Goal: Transaction & Acquisition: Book appointment/travel/reservation

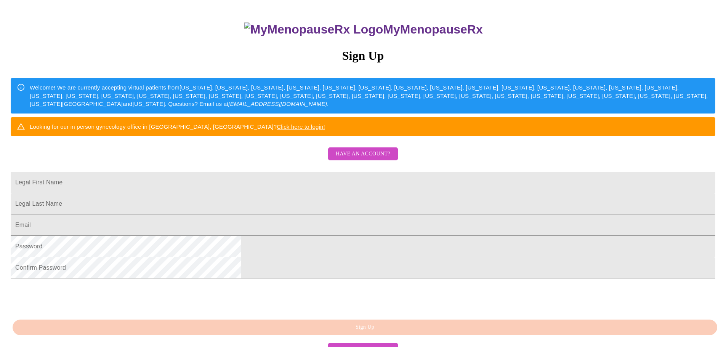
scroll to position [142, 0]
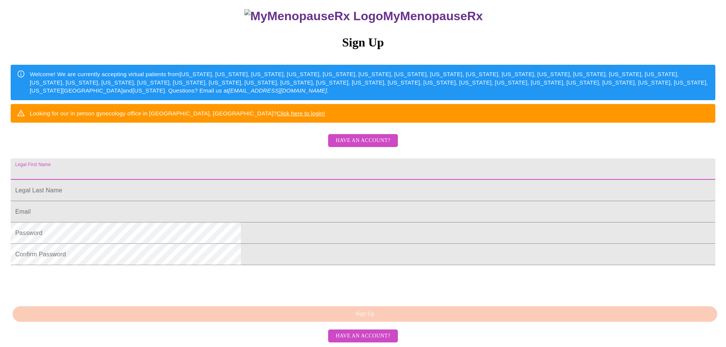
click at [303, 159] on input "Legal First Name" at bounding box center [363, 169] width 705 height 21
type input "[PERSON_NAME]"
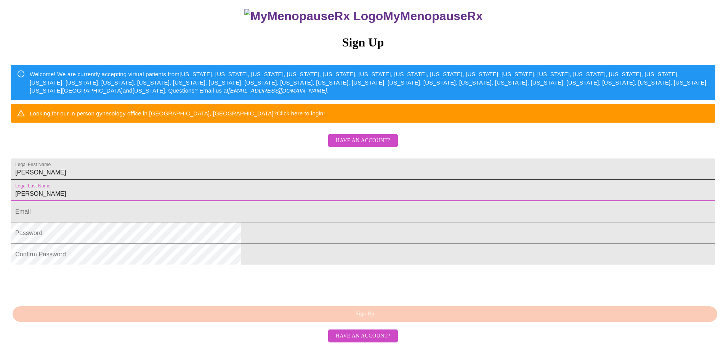
type input "[PERSON_NAME]"
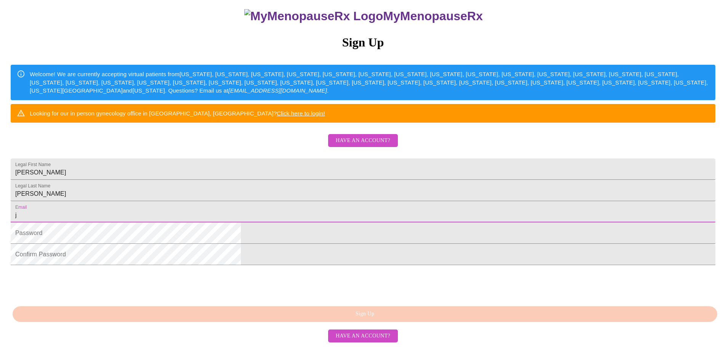
type input "[EMAIL_ADDRESS][DOMAIN_NAME]"
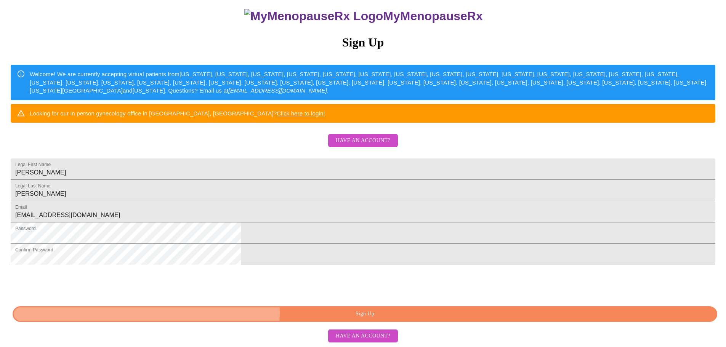
click at [384, 313] on span "Sign Up" at bounding box center [364, 314] width 687 height 10
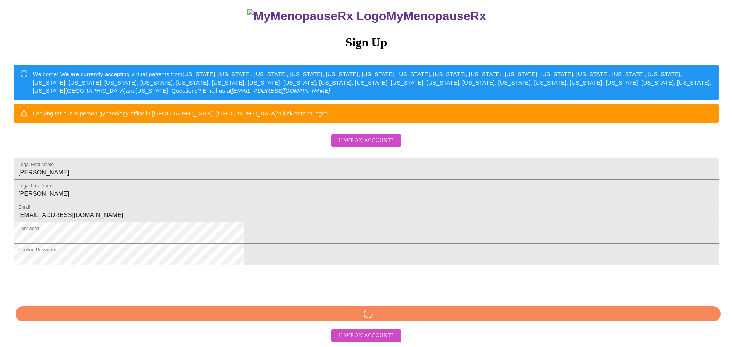
scroll to position [112, 0]
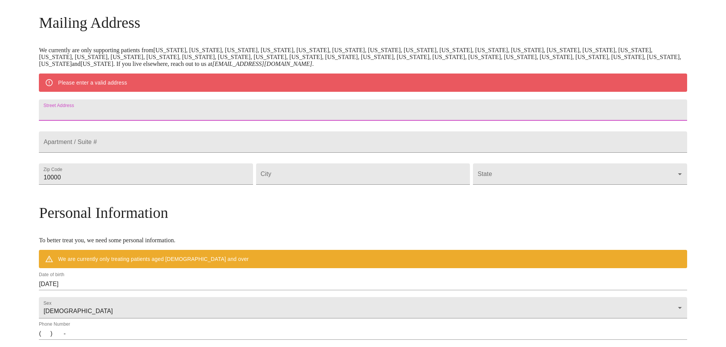
click at [167, 116] on input "Street Address" at bounding box center [363, 109] width 648 height 21
type input "[STREET_ADDRESS][PERSON_NAME]"
type input "3"
type input "37748"
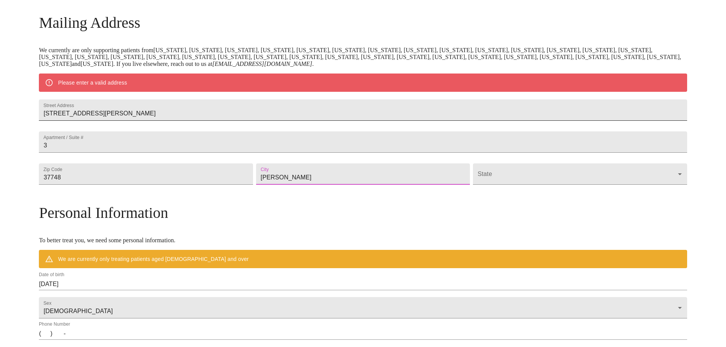
type input "[PERSON_NAME]"
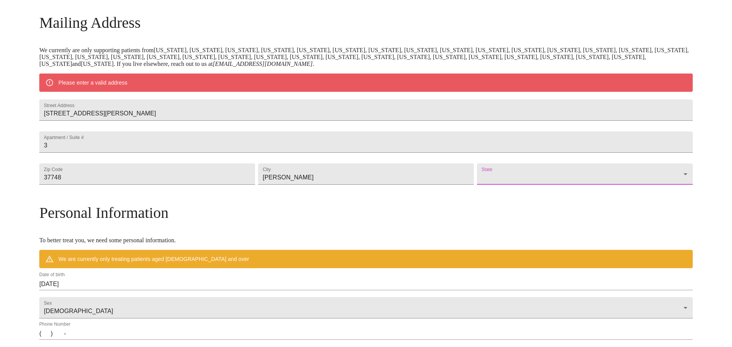
click at [552, 202] on body "MyMenopauseRx Welcome to MyMenopauseRx Since it's your first time here, you'll …" at bounding box center [365, 188] width 725 height 594
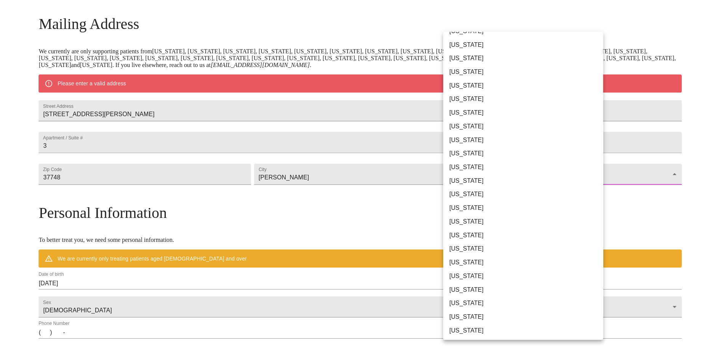
scroll to position [305, 0]
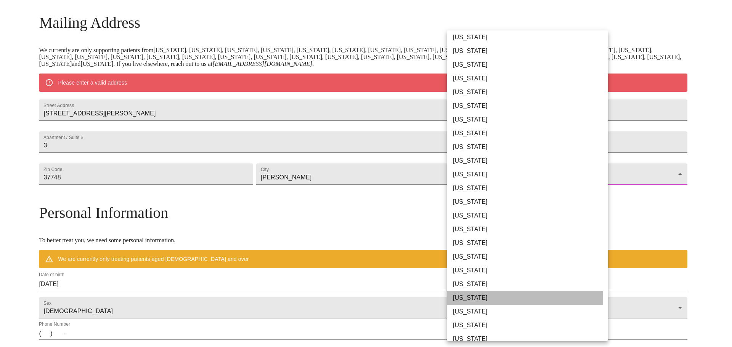
click at [467, 299] on li "[US_STATE]" at bounding box center [530, 298] width 167 height 14
type input "[US_STATE]"
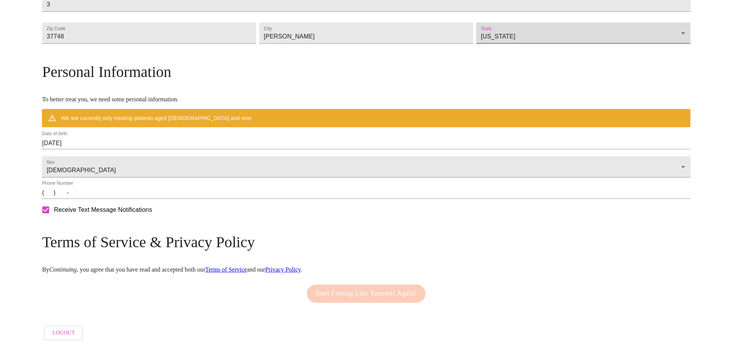
scroll to position [253, 0]
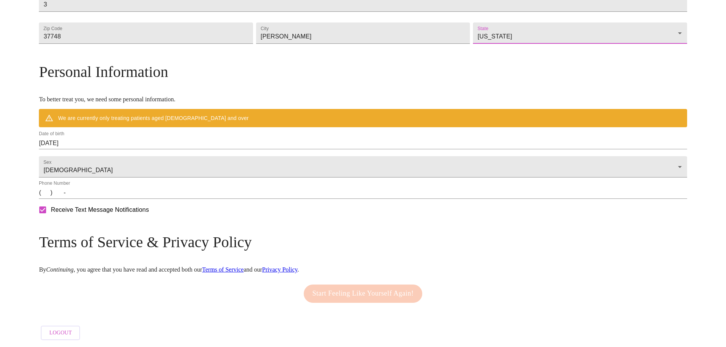
click at [123, 194] on input "(   )    -" at bounding box center [363, 193] width 648 height 12
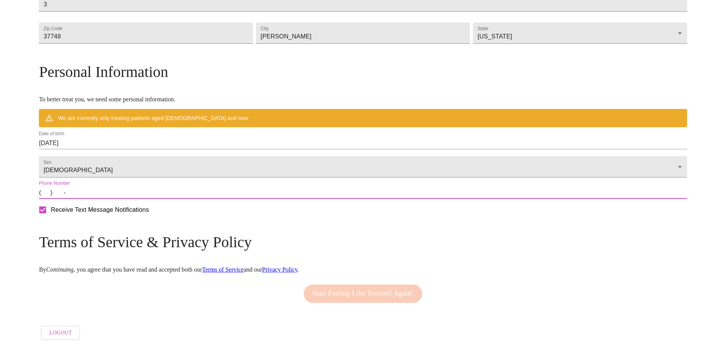
type input "[PHONE_NUMBER]"
click at [51, 215] on input "Receive Text Message Notifications" at bounding box center [43, 210] width 16 height 16
checkbox input "false"
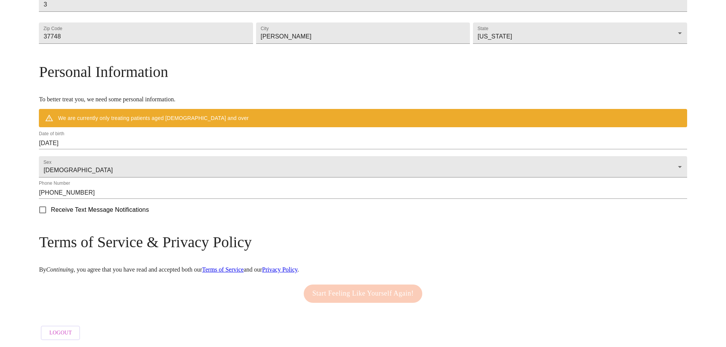
click at [359, 289] on div "Start Feeling Like Yourself Again!" at bounding box center [363, 294] width 123 height 26
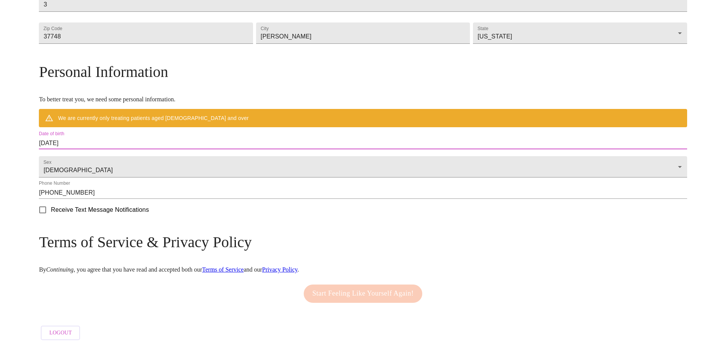
click at [164, 138] on input "[DATE]" at bounding box center [363, 143] width 648 height 12
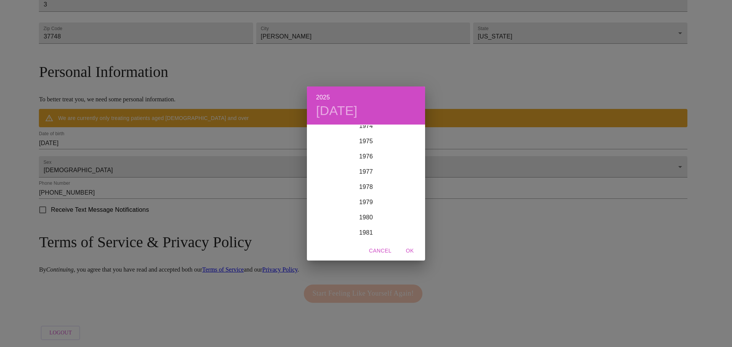
scroll to position [1151, 0]
click at [366, 233] on div "1981" at bounding box center [366, 231] width 118 height 15
click at [410, 198] on div "Sep" at bounding box center [405, 197] width 39 height 29
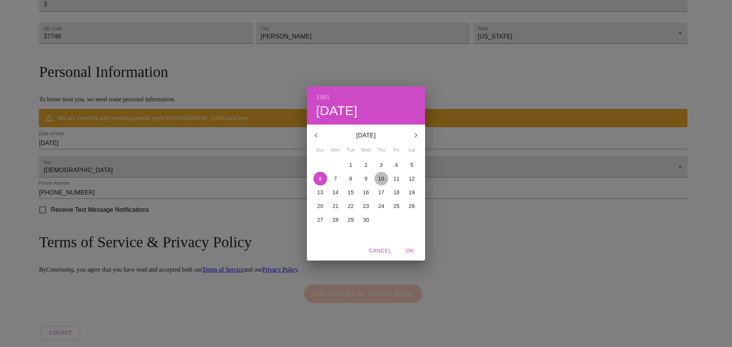
click at [380, 179] on p "10" at bounding box center [381, 179] width 6 height 8
click at [406, 250] on span "OK" at bounding box center [409, 251] width 18 height 10
type input "[DATE]"
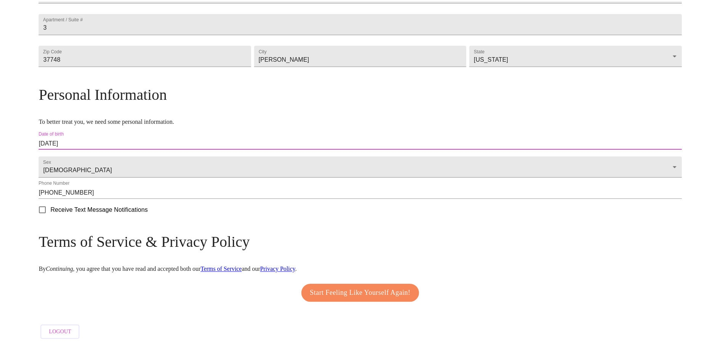
scroll to position [231, 0]
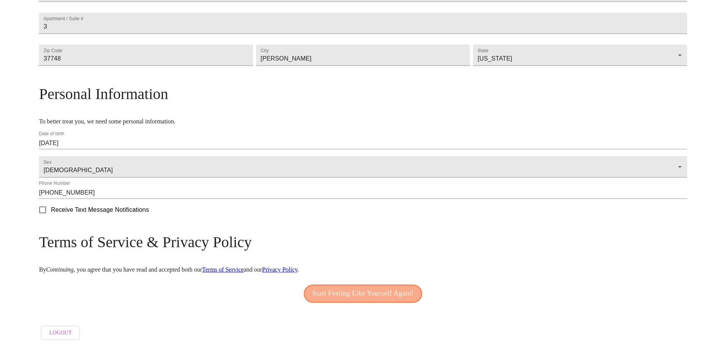
click at [372, 290] on span "Start Feeling Like Yourself Again!" at bounding box center [362, 294] width 101 height 12
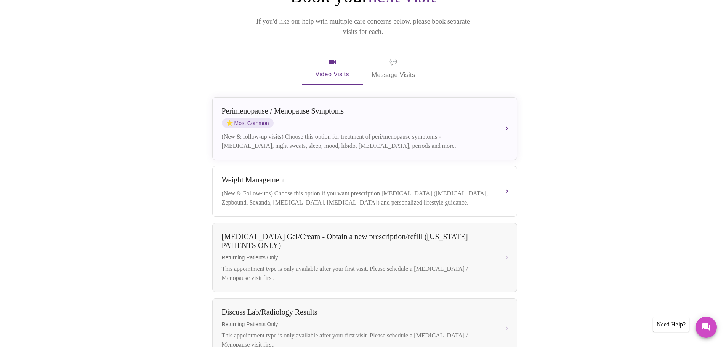
scroll to position [53, 0]
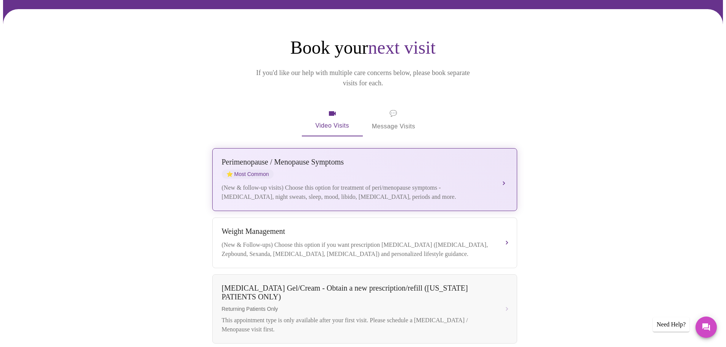
click at [507, 165] on div "[MEDICAL_DATA] / Menopause Symptoms ⭐ Most Common (New & follow-up visits) Choo…" at bounding box center [365, 180] width 286 height 44
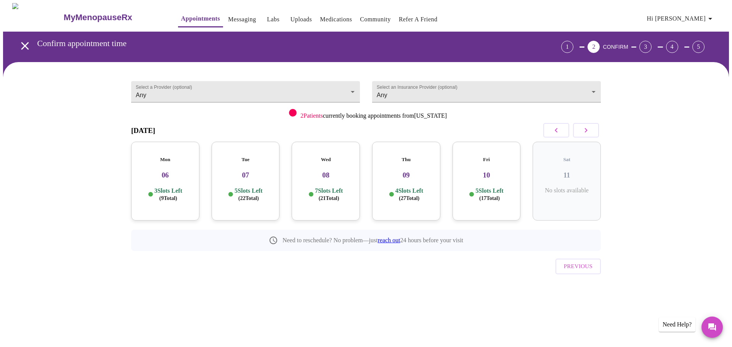
click at [169, 195] on div "Mon 06 3 Slots Left ( 9 Total)" at bounding box center [165, 181] width 68 height 79
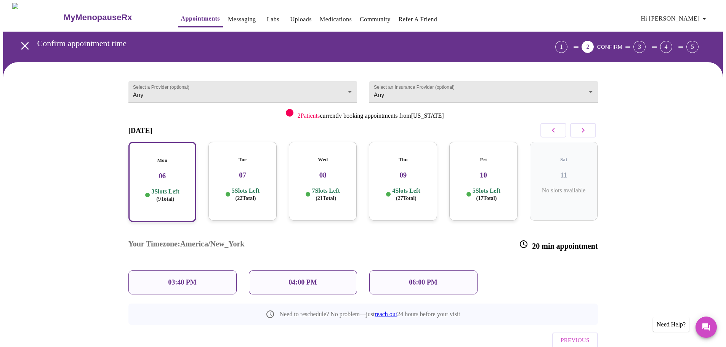
click at [457, 271] on div "06:00 PM" at bounding box center [423, 283] width 108 height 24
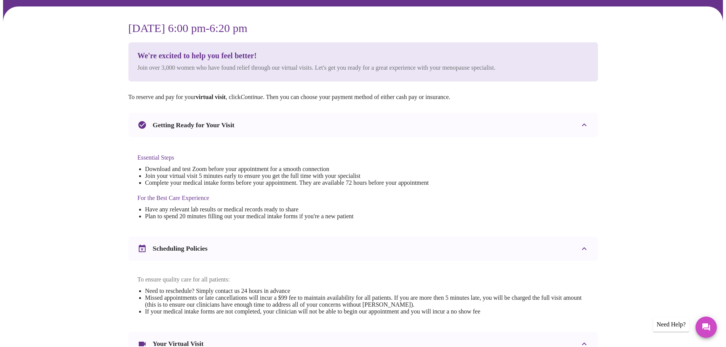
scroll to position [38, 0]
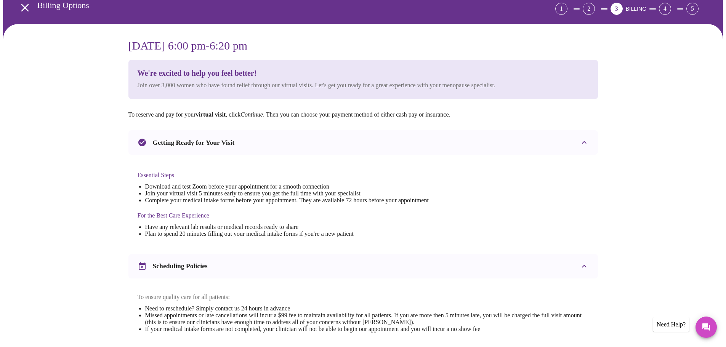
click at [677, 146] on div "[DATE] 6:00 pm - 6:20 pm We're excited to help you feel better! Join over 3,000…" at bounding box center [363, 263] width 720 height 479
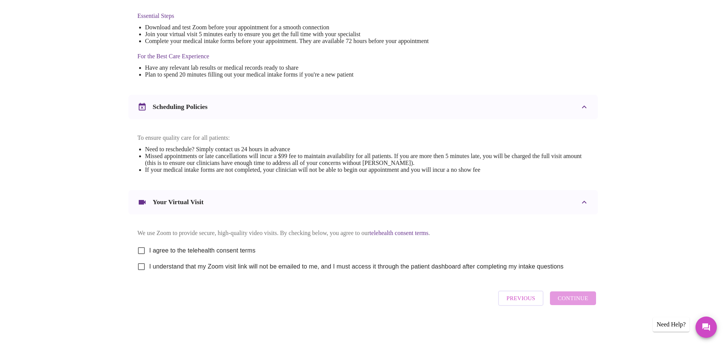
scroll to position [205, 0]
click at [140, 248] on input "I agree to the telehealth consent terms" at bounding box center [141, 251] width 16 height 16
checkbox input "true"
click at [141, 269] on input "I understand that my Zoom visit link will not be emailed to me, and I must acce…" at bounding box center [141, 267] width 16 height 16
checkbox input "true"
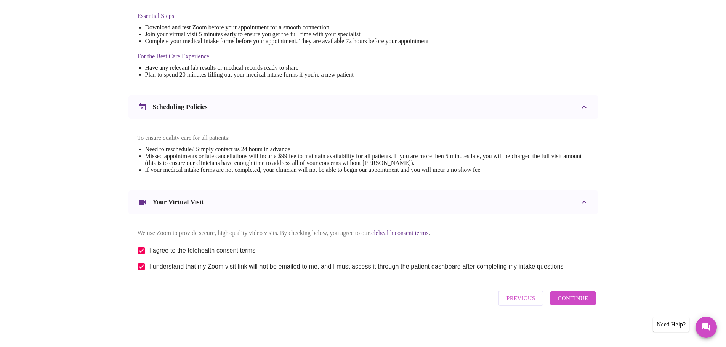
click at [581, 303] on span "Continue" at bounding box center [572, 298] width 30 height 10
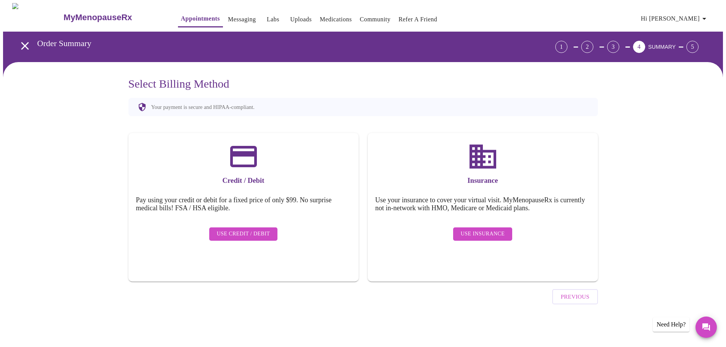
scroll to position [0, 0]
click at [488, 229] on span "Use Insurance" at bounding box center [485, 234] width 44 height 10
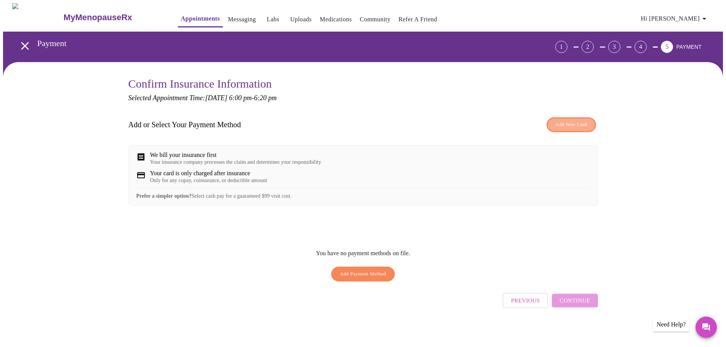
click at [586, 126] on span "Add New Card" at bounding box center [571, 124] width 32 height 9
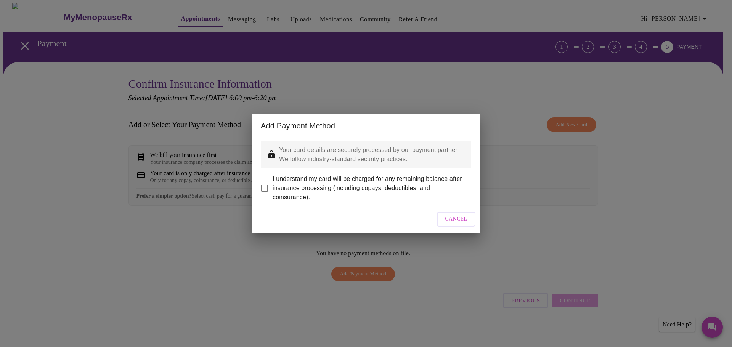
click at [263, 182] on input "I understand my card will be charged for any remaining balance after insurance …" at bounding box center [264, 188] width 16 height 16
checkbox input "true"
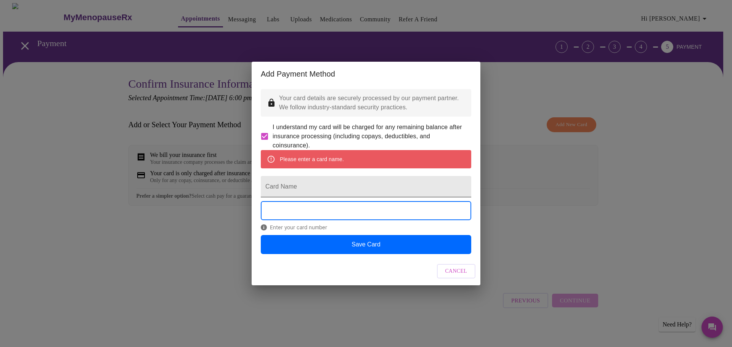
click at [318, 192] on input "Card Name" at bounding box center [366, 186] width 210 height 21
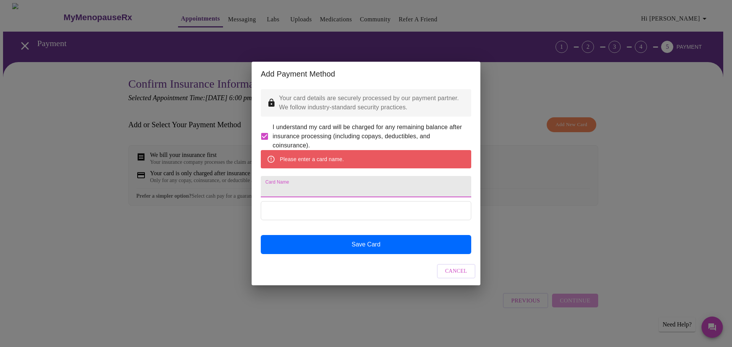
click at [318, 188] on input "Card Name" at bounding box center [366, 186] width 210 height 21
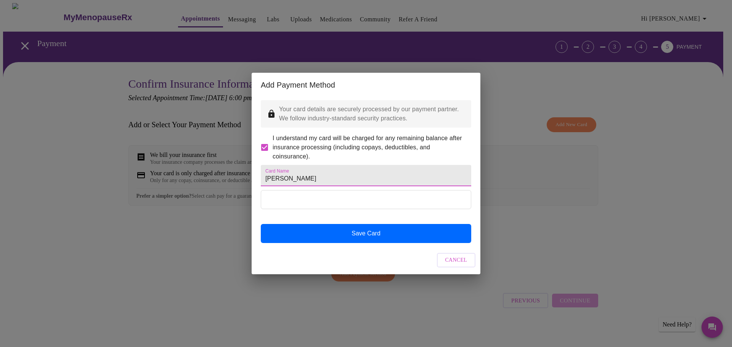
type input "[PERSON_NAME]"
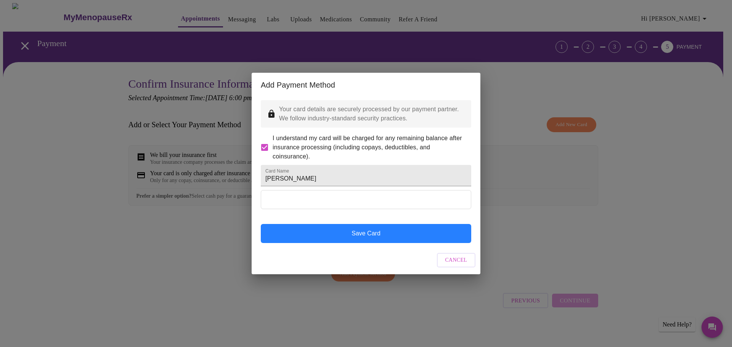
click at [366, 243] on button "Save Card" at bounding box center [366, 233] width 210 height 19
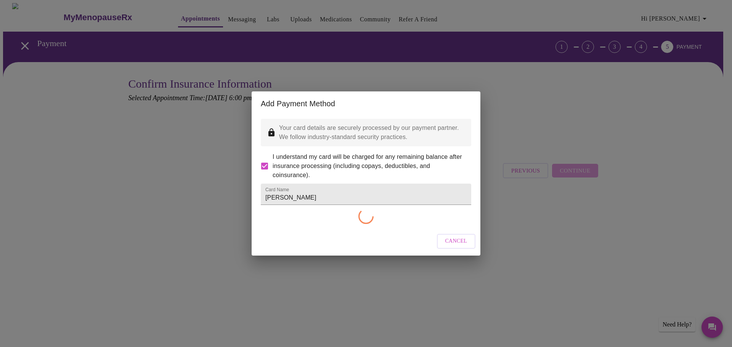
checkbox input "false"
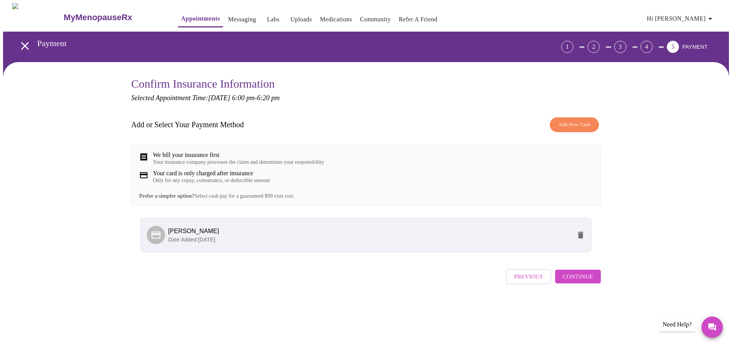
click at [592, 282] on span "Continue" at bounding box center [577, 277] width 30 height 10
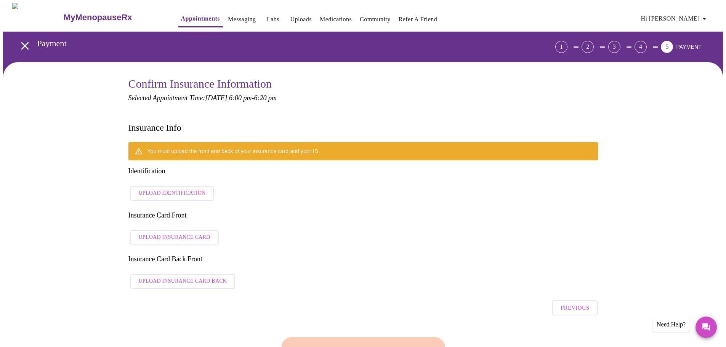
scroll to position [38, 0]
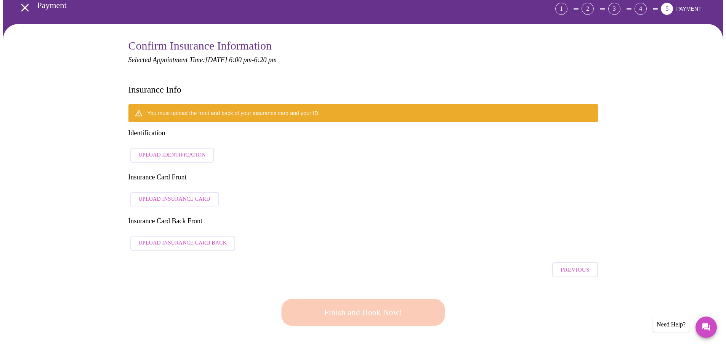
click at [180, 151] on span "Upload Identification" at bounding box center [172, 156] width 67 height 10
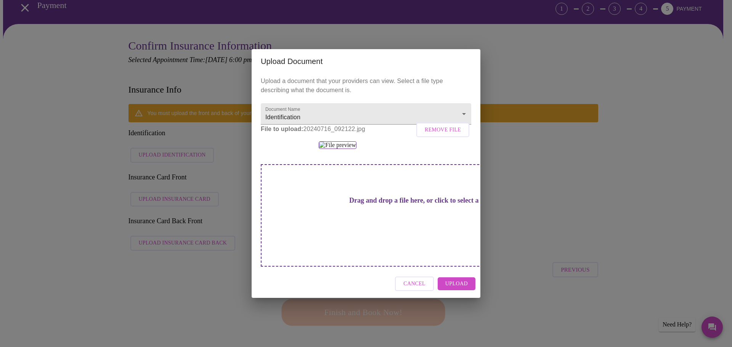
click at [469, 291] on button "Upload" at bounding box center [456, 283] width 38 height 13
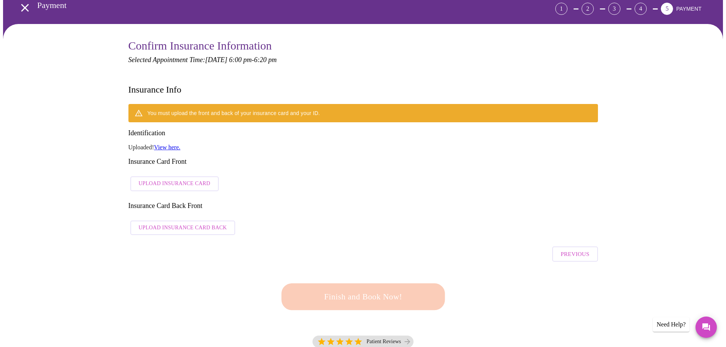
click at [139, 179] on span "Upload Insurance Card" at bounding box center [175, 184] width 72 height 10
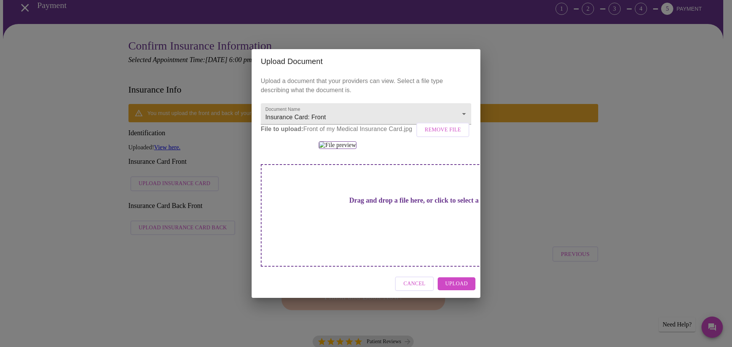
click at [456, 291] on button "Upload" at bounding box center [456, 283] width 38 height 13
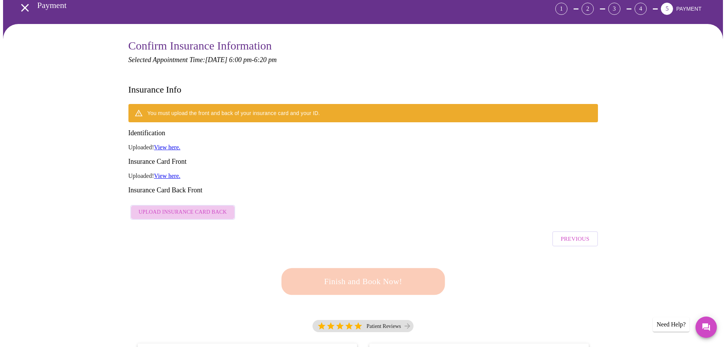
click at [217, 208] on span "Upload Insurance Card Back" at bounding box center [183, 213] width 88 height 10
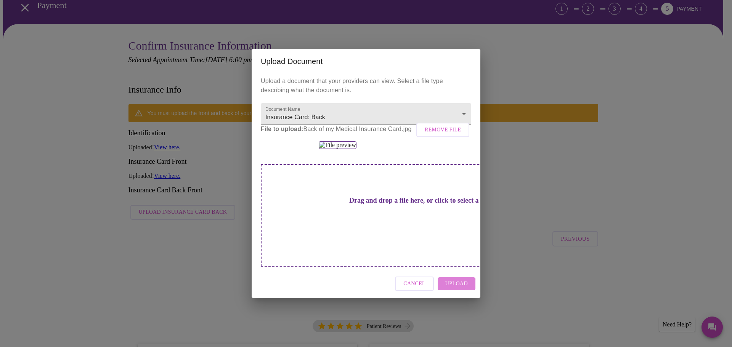
click at [454, 289] on span "Upload" at bounding box center [456, 284] width 22 height 10
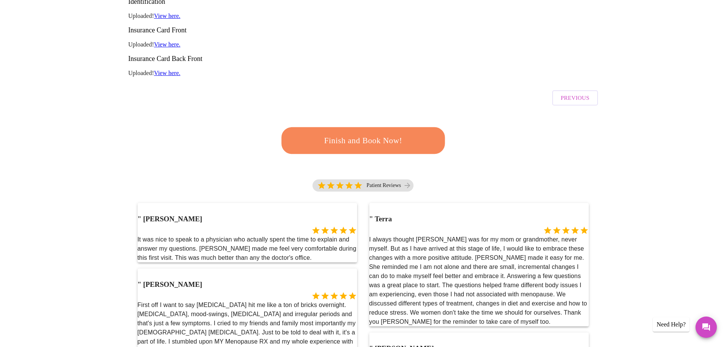
scroll to position [152, 0]
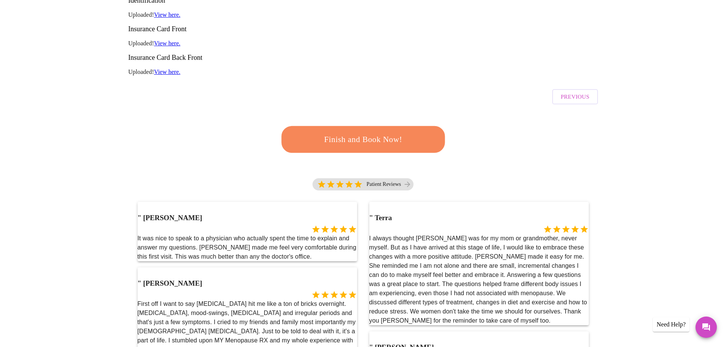
click at [379, 125] on button "Finish and Book Now!" at bounding box center [362, 139] width 171 height 28
